Goal: Navigation & Orientation: Find specific page/section

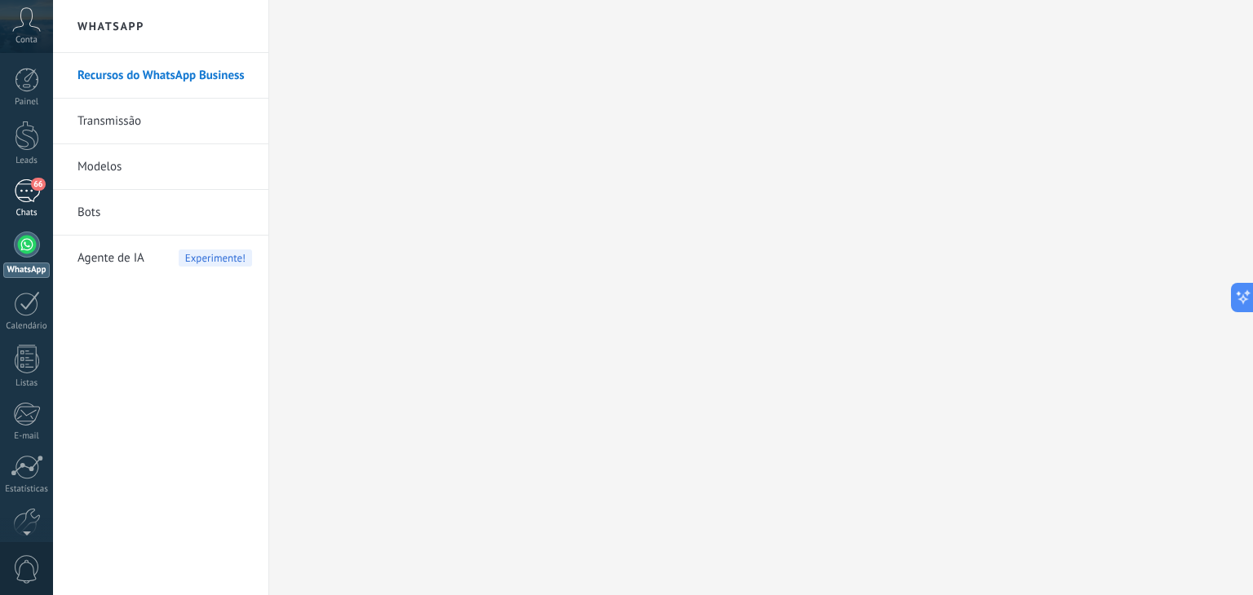
click at [17, 184] on div "66" at bounding box center [27, 191] width 26 height 24
